Goal: Task Accomplishment & Management: Complete application form

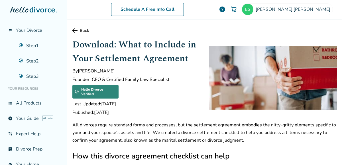
scroll to position [127, 0]
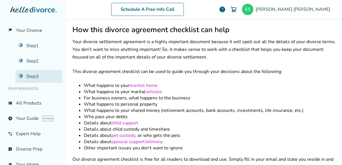
click at [25, 80] on link "Step 3" at bounding box center [38, 76] width 47 height 13
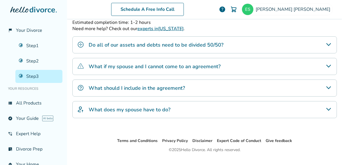
scroll to position [28, 0]
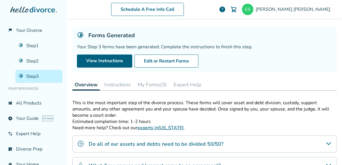
click at [151, 83] on button "My Forms (3)" at bounding box center [152, 84] width 34 height 11
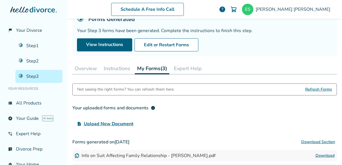
scroll to position [44, 0]
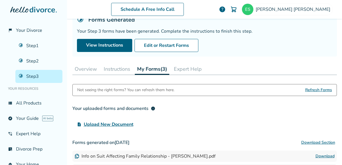
click at [316, 89] on span "Refresh Forms" at bounding box center [318, 90] width 27 height 11
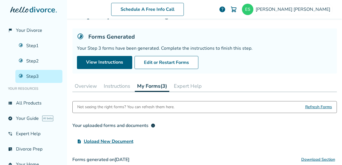
scroll to position [21, 0]
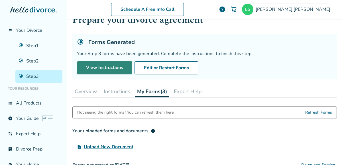
click at [122, 68] on link "View Instructions" at bounding box center [104, 67] width 55 height 13
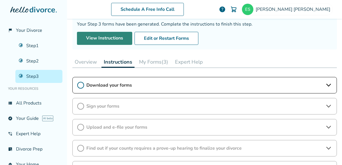
scroll to position [51, 0]
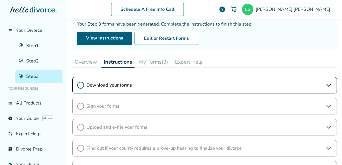
click at [205, 82] on span "Download your forms" at bounding box center [204, 85] width 236 height 6
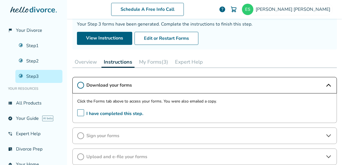
click at [150, 61] on button "My Forms (3)" at bounding box center [154, 61] width 34 height 11
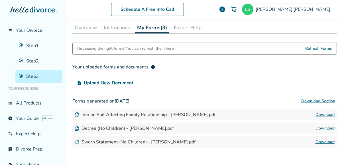
scroll to position [139, 0]
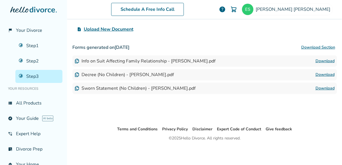
click at [329, 46] on button "Download Section" at bounding box center [317, 47] width 37 height 11
click at [322, 59] on link "Download" at bounding box center [324, 61] width 19 height 7
click at [328, 74] on link "Download" at bounding box center [324, 74] width 19 height 7
click at [42, 73] on link "Step 3" at bounding box center [38, 76] width 47 height 13
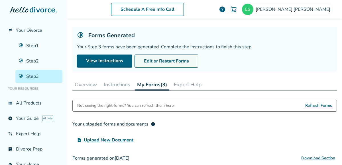
click at [167, 60] on button "Edit or Restart Forms" at bounding box center [166, 61] width 64 height 13
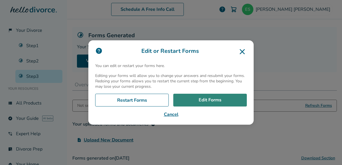
click at [196, 102] on link "Edit Forms" at bounding box center [209, 100] width 73 height 13
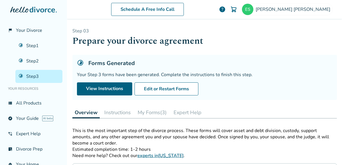
click at [152, 112] on button "My Forms (3)" at bounding box center [152, 112] width 34 height 11
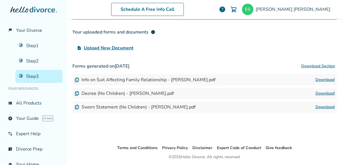
scroll to position [123, 0]
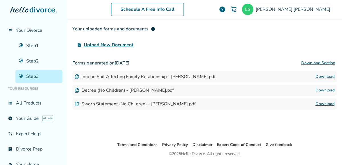
click at [320, 90] on link "Download" at bounding box center [324, 90] width 19 height 7
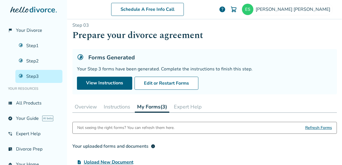
scroll to position [6, 0]
click at [309, 127] on span "Refresh Forms" at bounding box center [318, 127] width 27 height 11
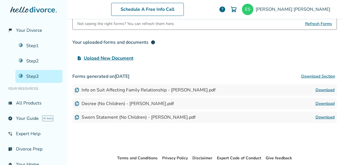
scroll to position [110, 0]
click at [30, 74] on link "Step 3" at bounding box center [38, 76] width 47 height 13
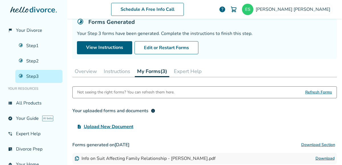
scroll to position [38, 0]
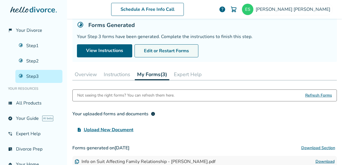
click at [180, 48] on button "Edit or Restart Forms" at bounding box center [166, 50] width 64 height 13
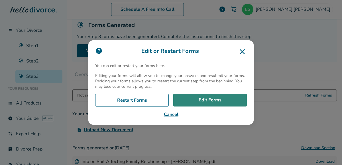
click at [194, 99] on link "Edit Forms" at bounding box center [209, 100] width 73 height 13
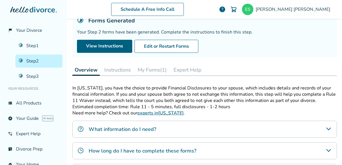
scroll to position [45, 0]
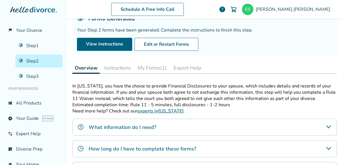
click at [152, 66] on button "My Forms (1)" at bounding box center [152, 67] width 34 height 11
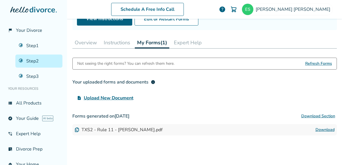
scroll to position [71, 0]
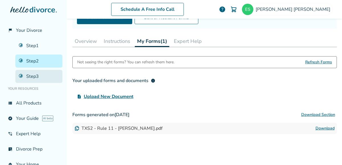
click at [36, 74] on link "Step 3" at bounding box center [38, 76] width 47 height 13
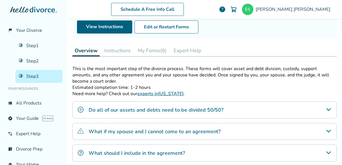
scroll to position [64, 0]
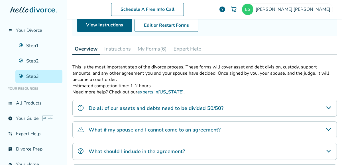
click at [152, 51] on button "My Forms (6)" at bounding box center [152, 48] width 34 height 11
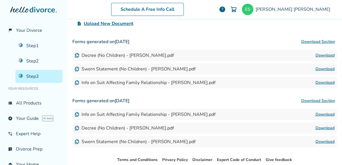
scroll to position [149, 0]
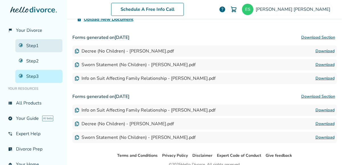
click at [33, 46] on link "Step 1" at bounding box center [38, 45] width 47 height 13
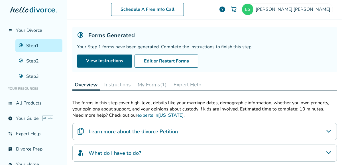
click at [157, 78] on div "Step 0 1 Prepare your first divorce forms Forms Generated Your Step 1 forms hav…" at bounding box center [204, 114] width 264 height 228
click at [156, 83] on button "My Forms (1)" at bounding box center [152, 84] width 34 height 11
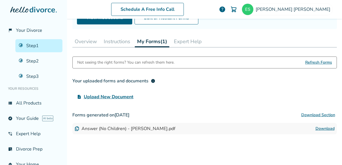
scroll to position [71, 0]
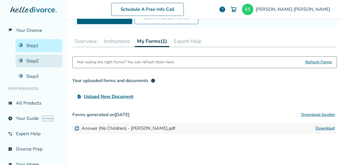
click at [39, 58] on link "Step 2" at bounding box center [38, 61] width 47 height 13
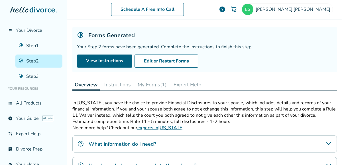
click at [149, 85] on button "My Forms (1)" at bounding box center [152, 84] width 34 height 11
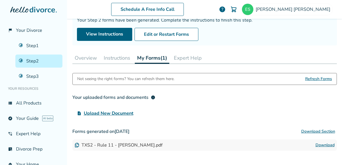
scroll to position [54, 0]
click at [320, 132] on button "Download Section" at bounding box center [317, 131] width 37 height 11
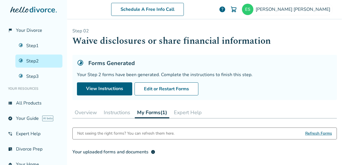
scroll to position [139, 0]
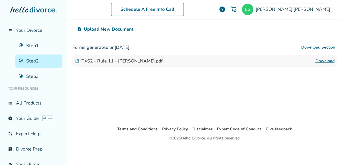
click at [319, 60] on link "Download" at bounding box center [324, 61] width 19 height 7
click at [51, 77] on link "Step 3" at bounding box center [38, 76] width 47 height 13
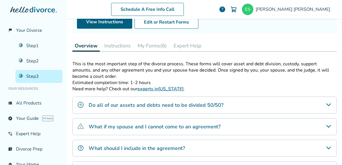
scroll to position [67, 0]
click at [159, 42] on button "My Forms (6)" at bounding box center [152, 45] width 34 height 11
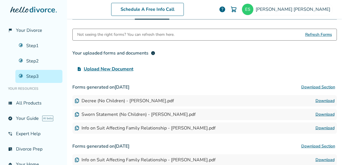
scroll to position [100, 0]
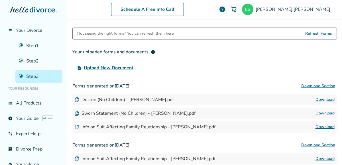
click at [331, 126] on link "Download" at bounding box center [324, 127] width 19 height 7
click at [329, 112] on link "Download" at bounding box center [324, 113] width 19 height 7
click at [321, 98] on link "Download" at bounding box center [324, 100] width 19 height 7
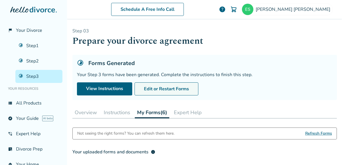
click at [153, 88] on button "Edit or Restart Forms" at bounding box center [166, 89] width 64 height 13
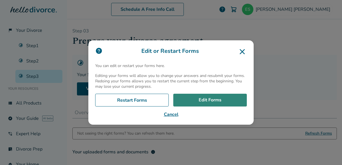
click at [192, 102] on link "Edit Forms" at bounding box center [209, 100] width 73 height 13
